Goal: Information Seeking & Learning: Learn about a topic

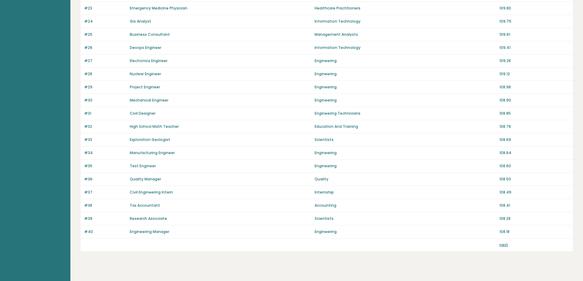
scroll to position [367, 0]
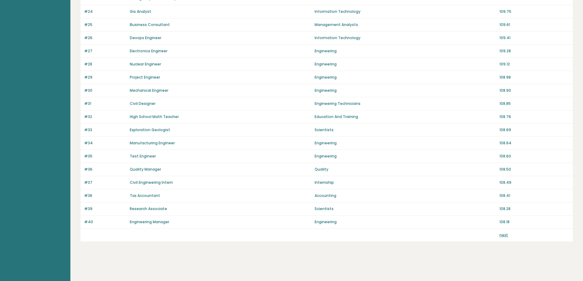
click at [505, 235] on link "next" at bounding box center [503, 235] width 9 height 5
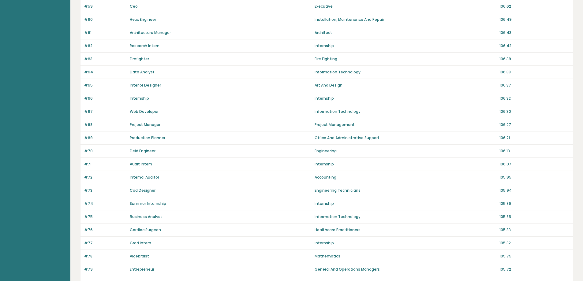
scroll to position [367, 0]
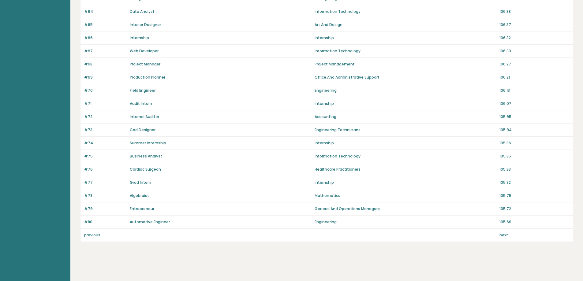
click at [501, 236] on link "next" at bounding box center [503, 235] width 9 height 5
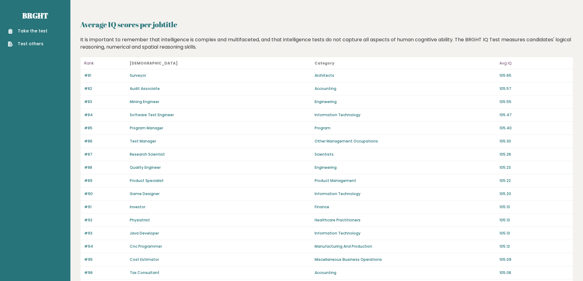
click at [33, 28] on link "Take the test" at bounding box center [27, 31] width 39 height 6
